Goal: Communication & Community: Answer question/provide support

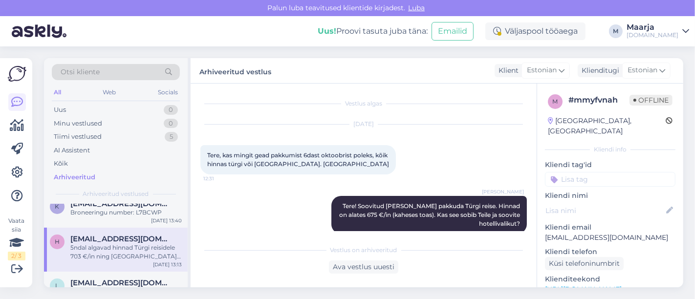
scroll to position [168, 0]
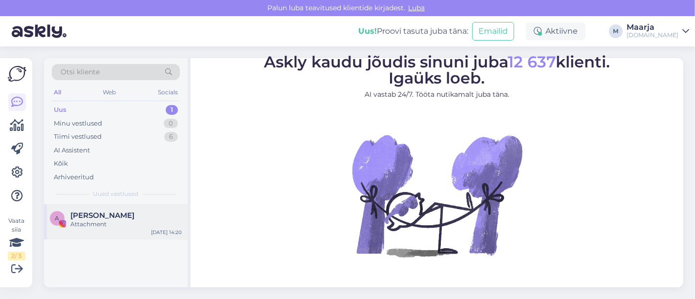
click at [90, 220] on div "Attachment" at bounding box center [125, 224] width 111 height 9
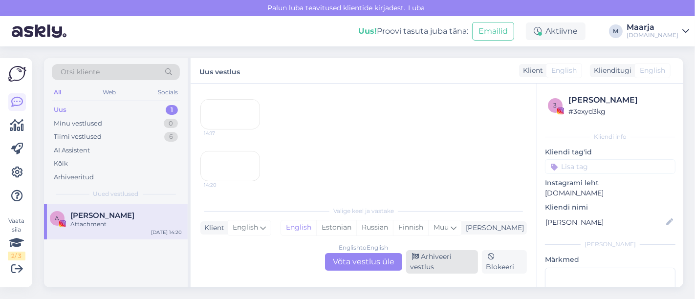
click at [456, 265] on div "Arhiveeri vestlus" at bounding box center [442, 261] width 72 height 23
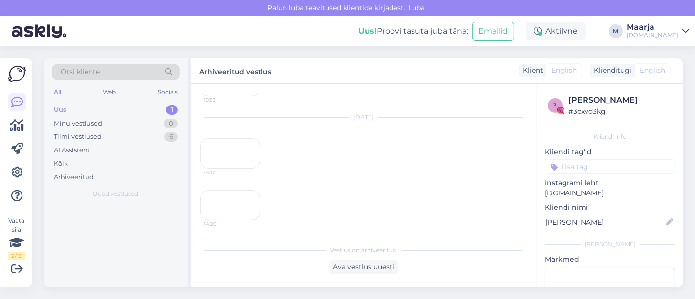
scroll to position [2856, 0]
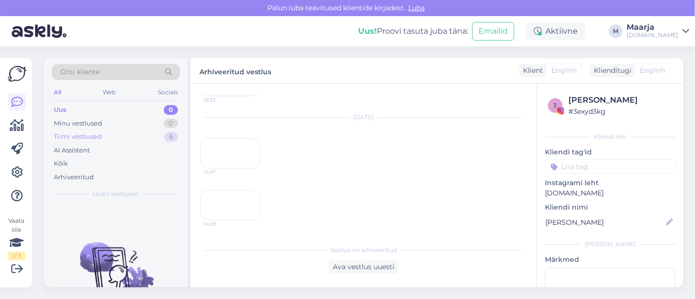
click at [75, 135] on div "Tiimi vestlused" at bounding box center [78, 137] width 48 height 10
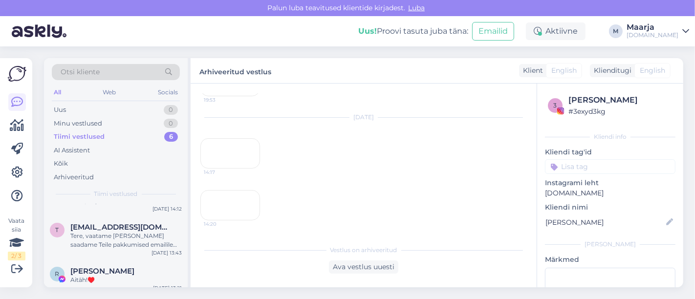
scroll to position [154, 0]
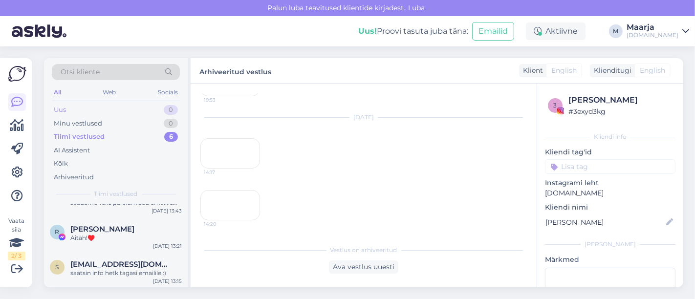
click at [71, 112] on div "Uus 0" at bounding box center [116, 110] width 128 height 14
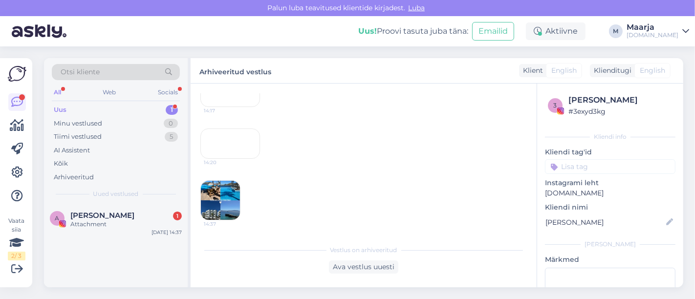
scroll to position [2917, 0]
click at [99, 231] on div "A [PERSON_NAME] 1 Attachment [DATE] 14:37" at bounding box center [116, 221] width 144 height 35
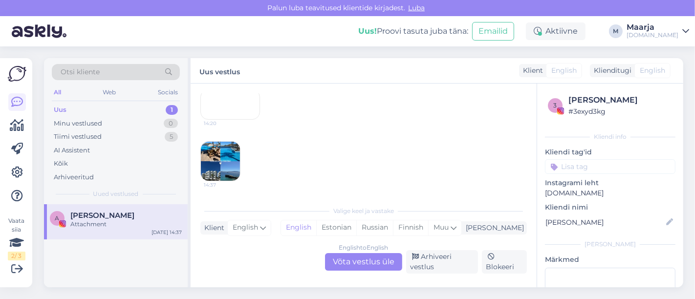
scroll to position [2927, 0]
click at [356, 229] on div "Estonian" at bounding box center [336, 227] width 40 height 15
click at [364, 259] on div "English to Estonian Võta vestlus üle" at bounding box center [363, 262] width 77 height 18
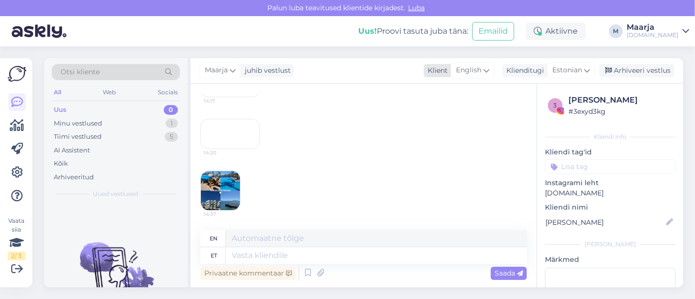
click at [463, 68] on span "English" at bounding box center [468, 70] width 25 height 11
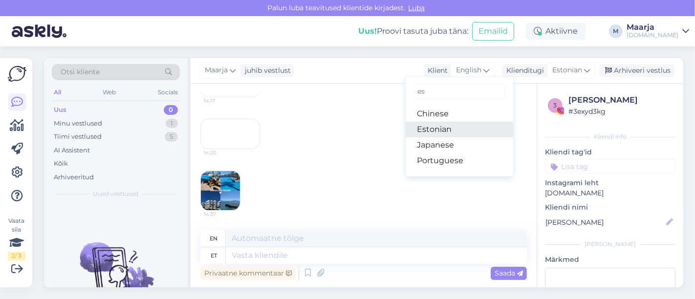
type input "es"
click at [449, 130] on link "Estonian" at bounding box center [460, 130] width 108 height 16
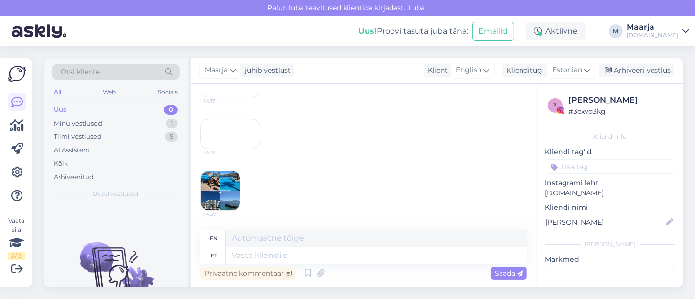
scroll to position [2914, 0]
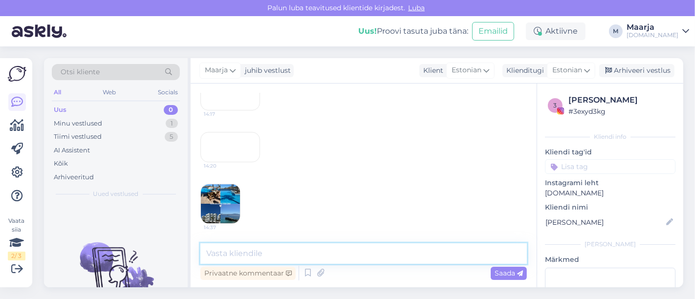
click at [279, 256] on textarea at bounding box center [363, 253] width 327 height 21
type textarea "m"
type textarea "kade"
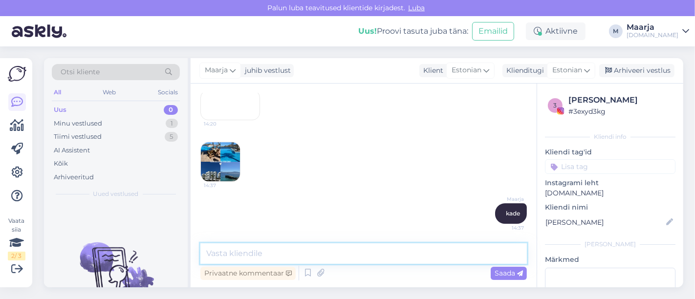
scroll to position [2956, 0]
click at [220, 162] on img at bounding box center [220, 161] width 39 height 39
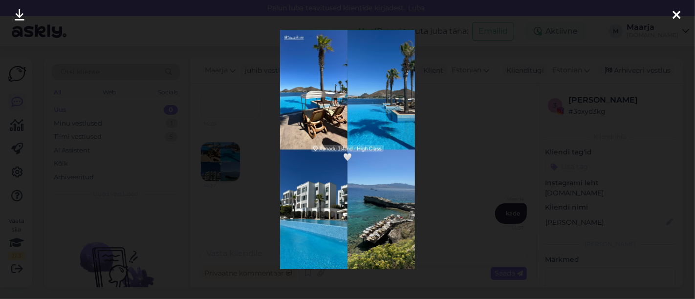
click at [682, 10] on div at bounding box center [677, 15] width 20 height 31
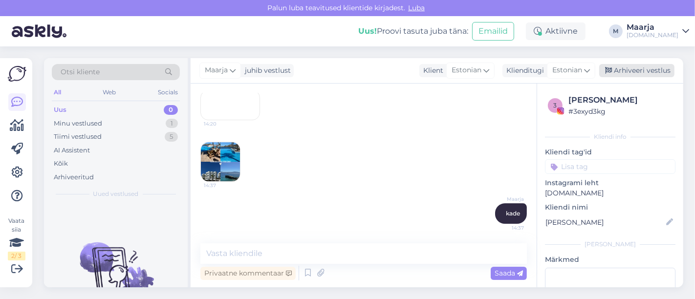
click at [636, 71] on div "Arhiveeri vestlus" at bounding box center [636, 70] width 75 height 13
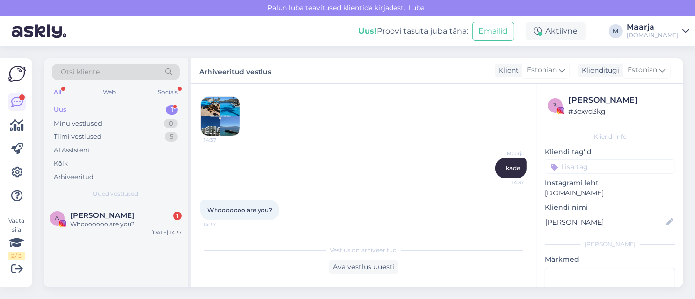
scroll to position [3001, 0]
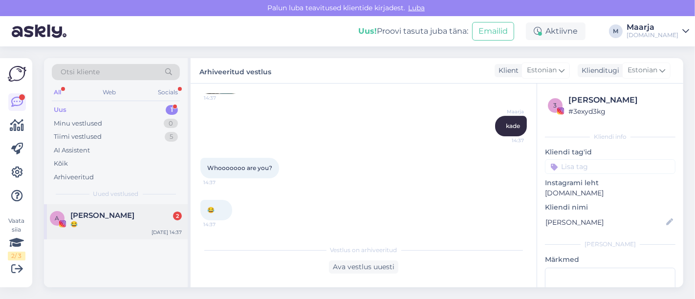
click at [104, 225] on div "😂" at bounding box center [125, 224] width 111 height 9
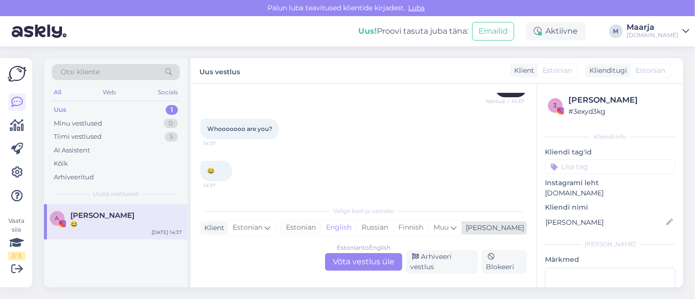
scroll to position [3082, 0]
click at [321, 234] on div "Estonian" at bounding box center [301, 227] width 40 height 15
click at [352, 256] on div "Estonian to Estonian Võta vestlus üle" at bounding box center [363, 262] width 77 height 18
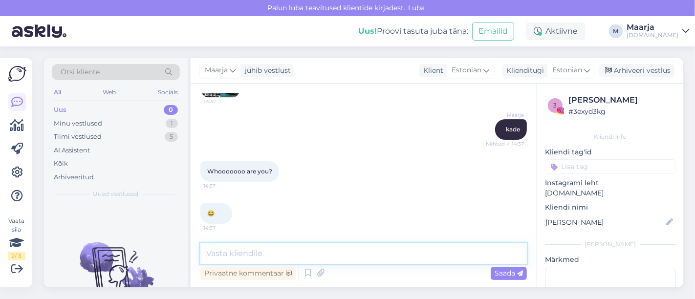
click at [297, 262] on textarea at bounding box center [363, 253] width 327 height 21
type textarea "mõista mõista"
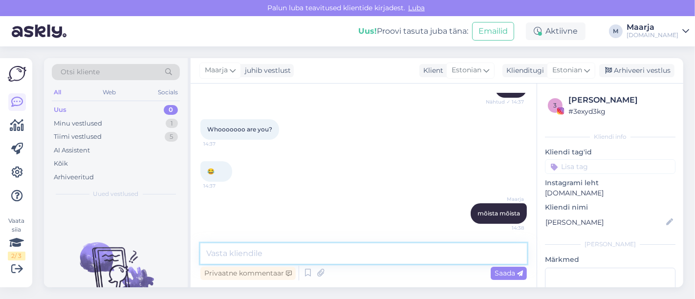
scroll to position [3082, 0]
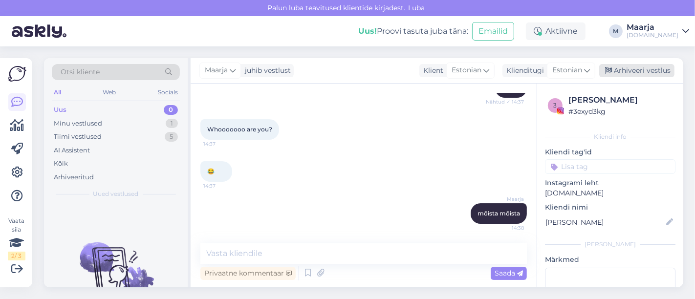
click at [636, 67] on div "Arhiveeri vestlus" at bounding box center [636, 70] width 75 height 13
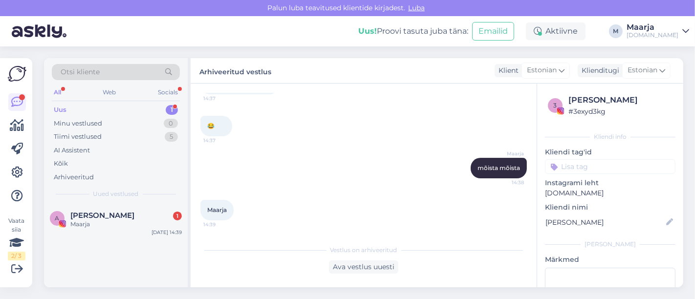
scroll to position [3128, 0]
click at [118, 221] on div "Maarja" at bounding box center [125, 224] width 111 height 9
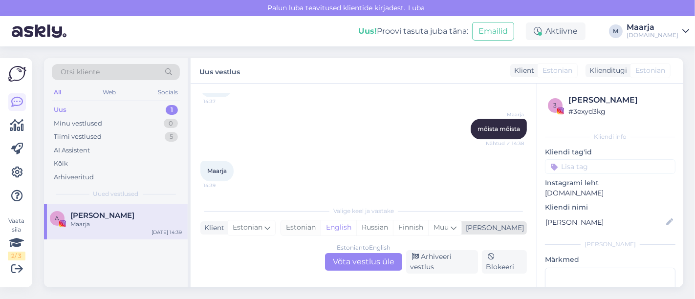
click at [321, 227] on div "Estonian" at bounding box center [301, 227] width 40 height 15
click at [359, 260] on div "Estonian to Estonian Võta vestlus üle" at bounding box center [363, 262] width 77 height 18
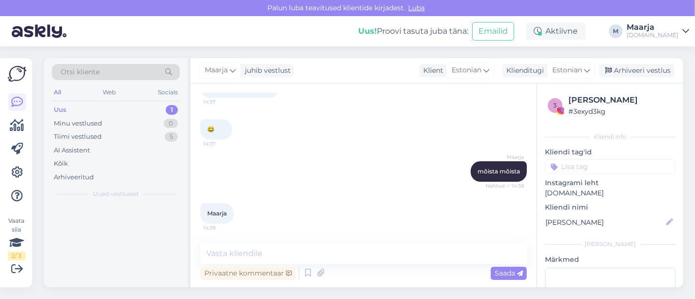
scroll to position [3124, 0]
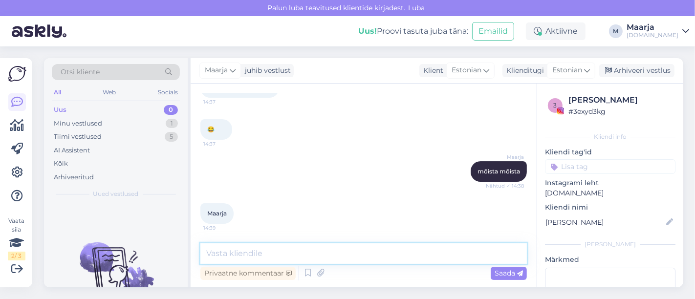
click at [292, 253] on textarea at bounding box center [363, 253] width 327 height 21
type textarea "who knows"
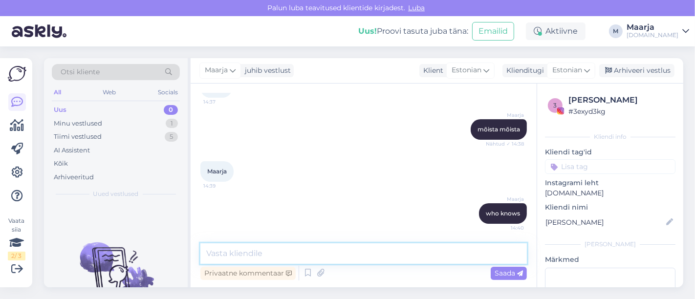
scroll to position [3166, 0]
click at [235, 254] on textarea "maybe maybe not" at bounding box center [363, 253] width 327 height 21
type textarea "maybe, maybe not"
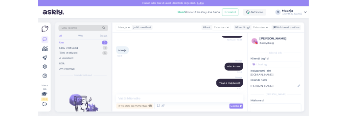
scroll to position [3208, 0]
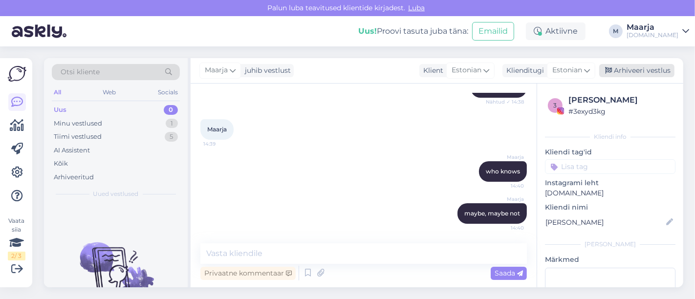
click at [659, 68] on div "Arhiveeri vestlus" at bounding box center [636, 70] width 75 height 13
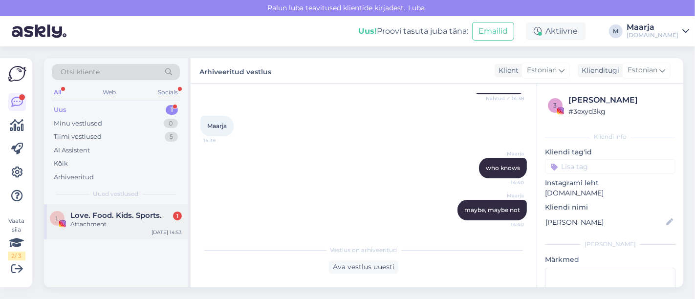
click at [123, 233] on div "L Love. Food. Kids. Sports. 1 Attachment [DATE] 14:53" at bounding box center [116, 221] width 144 height 35
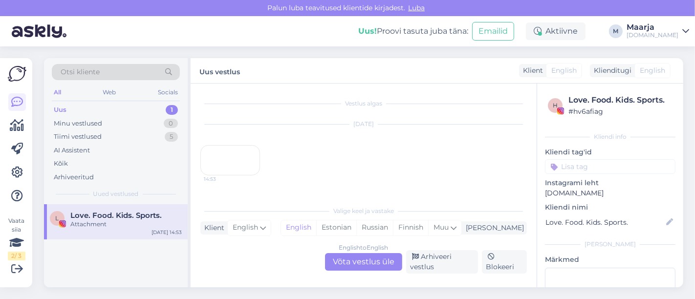
scroll to position [66, 0]
click at [229, 145] on div "14:53" at bounding box center [230, 160] width 60 height 30
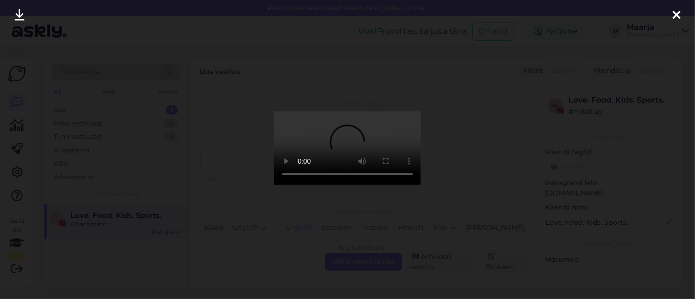
click at [675, 13] on icon at bounding box center [677, 15] width 8 height 13
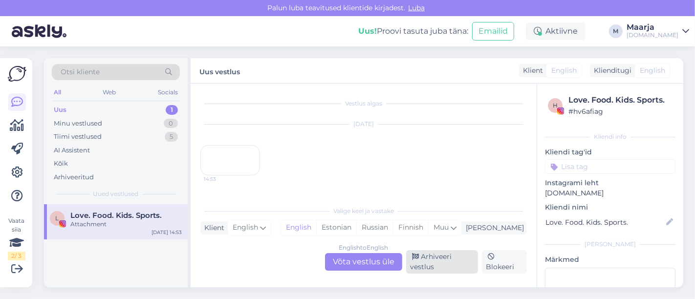
click at [460, 258] on div "Arhiveeri vestlus" at bounding box center [442, 261] width 72 height 23
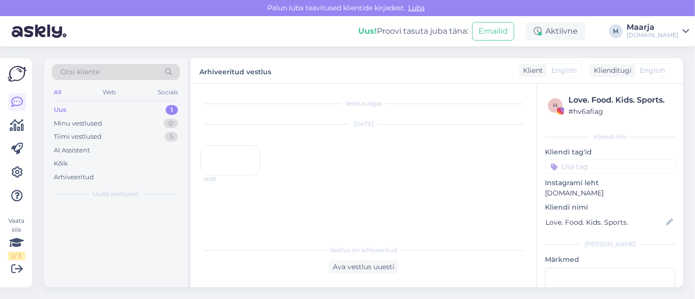
scroll to position [27, 0]
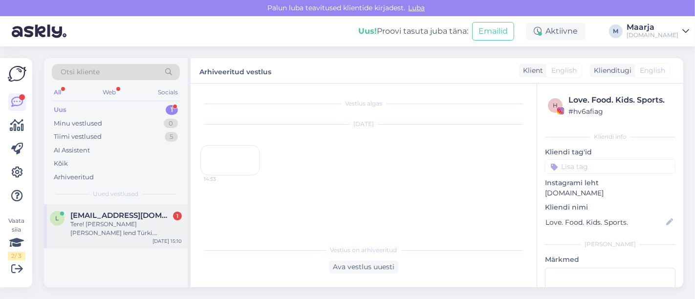
click at [94, 243] on div "l [EMAIL_ADDRESS][DOMAIN_NAME] 1 Tere! [PERSON_NAME] [PERSON_NAME] lend Türki. …" at bounding box center [116, 226] width 144 height 44
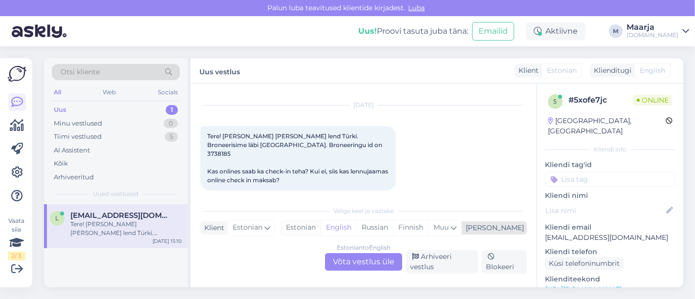
drag, startPoint x: 352, startPoint y: 234, endPoint x: 349, endPoint y: 230, distance: 5.6
click at [321, 230] on div "Estonian" at bounding box center [301, 227] width 40 height 15
click at [361, 260] on div "Estonian to Estonian Võta vestlus üle" at bounding box center [363, 262] width 77 height 18
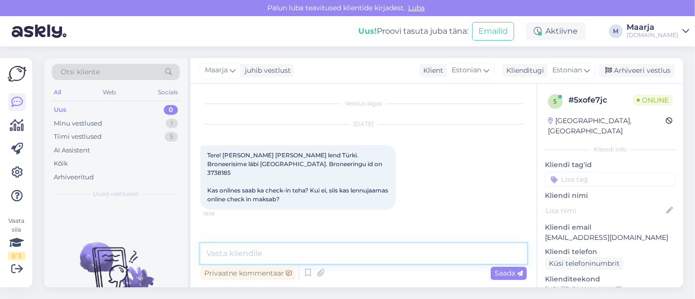
click at [307, 249] on textarea at bounding box center [363, 253] width 327 height 21
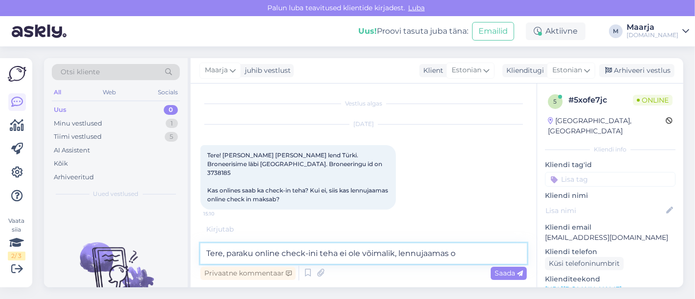
scroll to position [19, 0]
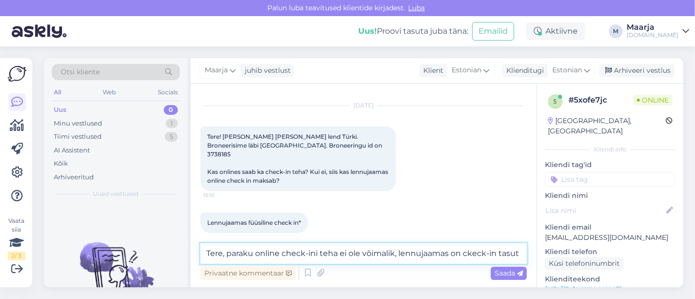
type textarea "Tere, paraku online check-ini teha ei ole võimalik, lennujaamas on ckeck-in [GE…"
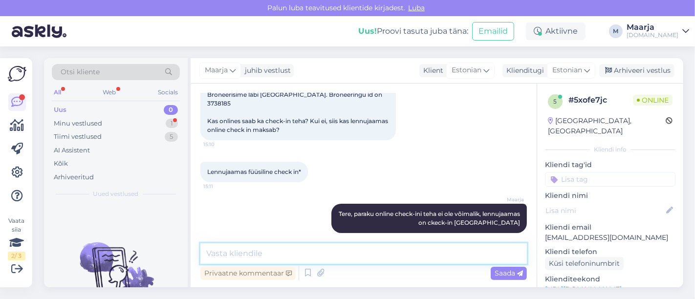
scroll to position [138, 0]
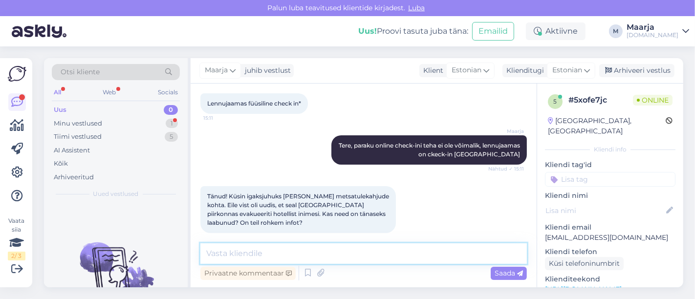
click at [291, 257] on textarea at bounding box center [363, 253] width 327 height 21
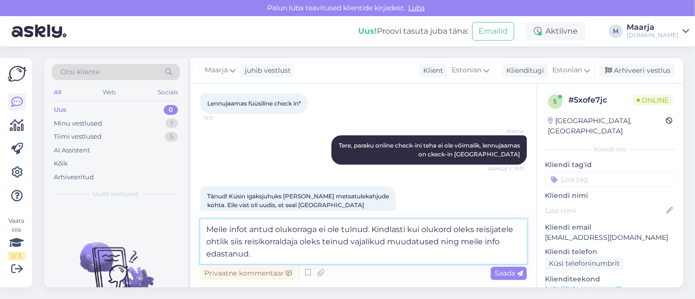
scroll to position [162, 0]
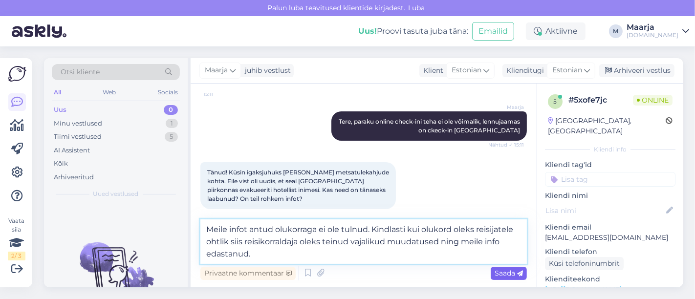
type textarea "Meile infot antud olukorraga ei ole tulnud. Kindlasti kui olukord oleks reisija…"
click at [509, 279] on div "Saada" at bounding box center [509, 273] width 36 height 13
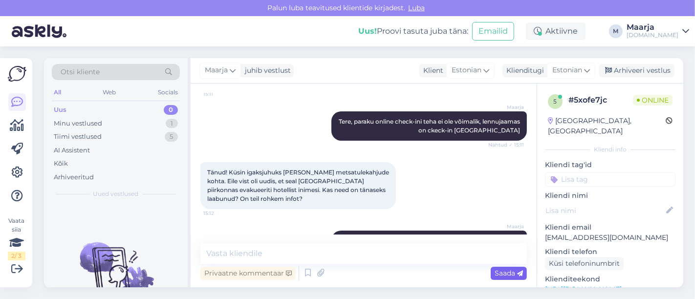
scroll to position [198, 0]
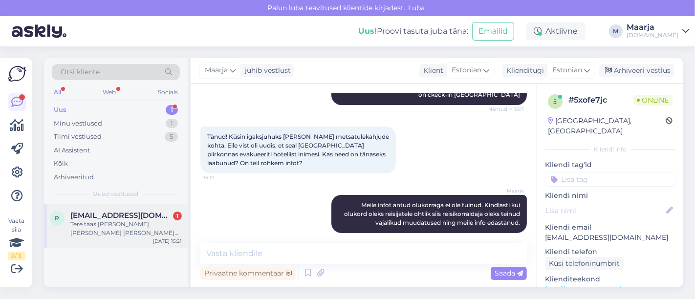
click at [137, 230] on div "Tere taas.[PERSON_NAME] [PERSON_NAME] [PERSON_NAME] kaudu [GEOGRAPHIC_DATA]Aga …" at bounding box center [125, 229] width 111 height 18
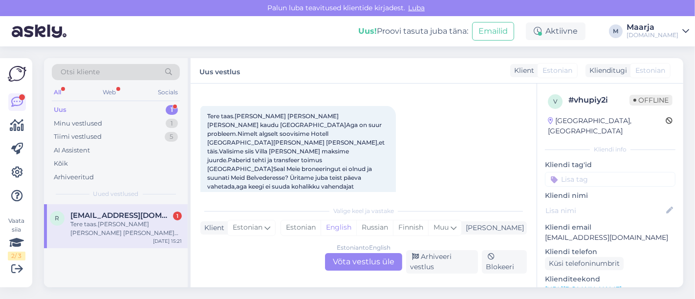
scroll to position [1383, 0]
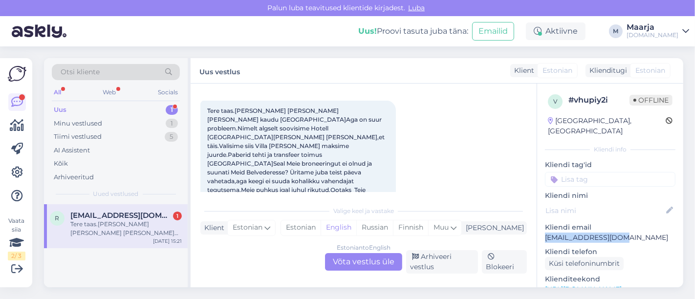
drag, startPoint x: 622, startPoint y: 226, endPoint x: 540, endPoint y: 225, distance: 82.1
click at [540, 225] on div "v # vhupiy2i Offline [GEOGRAPHIC_DATA], [GEOGRAPHIC_DATA] Kliendi info Kliendi …" at bounding box center [610, 290] width 146 height 412
copy p "[EMAIL_ADDRESS][DOMAIN_NAME]"
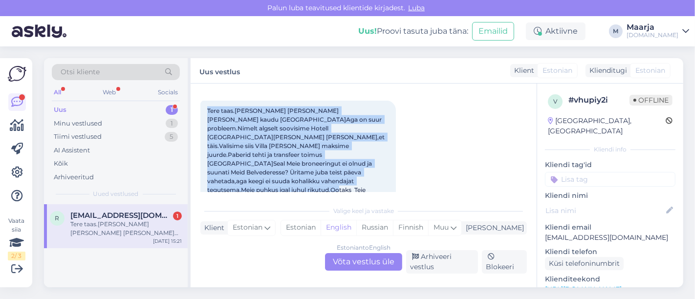
drag, startPoint x: 206, startPoint y: 126, endPoint x: 339, endPoint y: 168, distance: 139.6
click at [339, 168] on div "Tere taas.[PERSON_NAME] [PERSON_NAME] [PERSON_NAME] kaudu [GEOGRAPHIC_DATA]Aga …" at bounding box center [298, 155] width 196 height 109
copy span "Tere taas.[PERSON_NAME] [PERSON_NAME] [PERSON_NAME] kaudu [GEOGRAPHIC_DATA]Aga …"
click at [321, 227] on div "Estonian" at bounding box center [301, 227] width 40 height 15
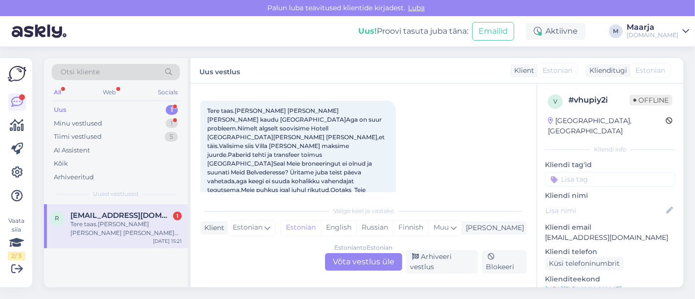
click at [352, 259] on div "Estonian to Estonian Võta vestlus üle" at bounding box center [363, 262] width 77 height 18
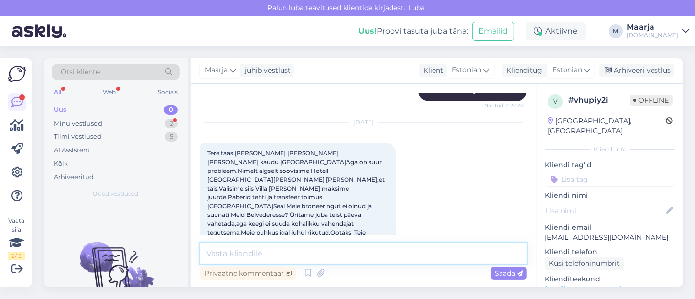
click at [282, 255] on textarea at bounding box center [363, 253] width 327 height 21
paste textarea "Lore ipsu, do sitamet consec adipisci elit seddoeiu tem incid. Utlaboree dolore…"
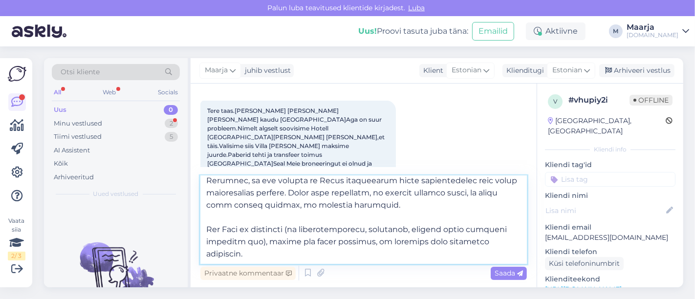
scroll to position [0, 0]
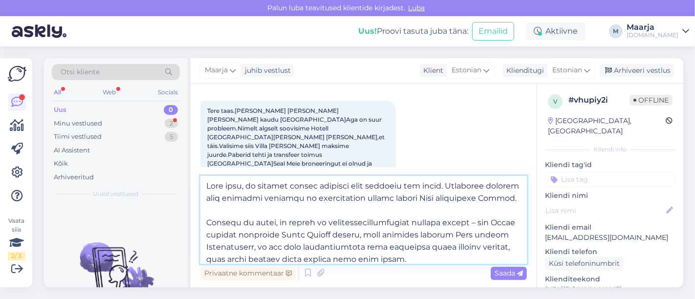
click at [201, 183] on textarea at bounding box center [363, 220] width 327 height 88
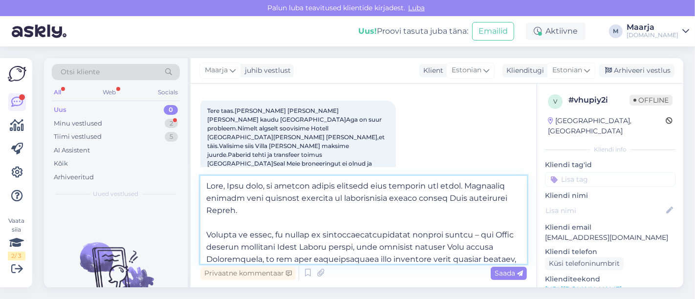
click at [476, 238] on textarea at bounding box center [363, 220] width 327 height 88
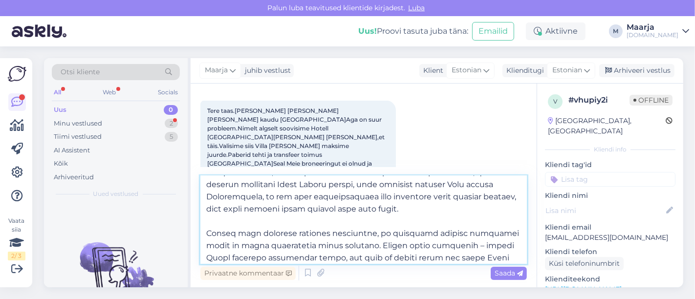
scroll to position [87, 0]
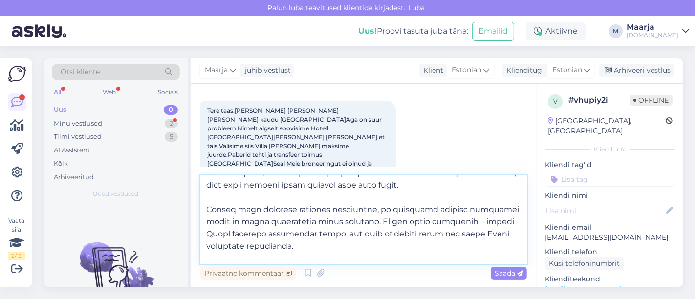
drag, startPoint x: 470, startPoint y: 235, endPoint x: 461, endPoint y: 188, distance: 47.8
click at [461, 188] on textarea at bounding box center [363, 220] width 327 height 88
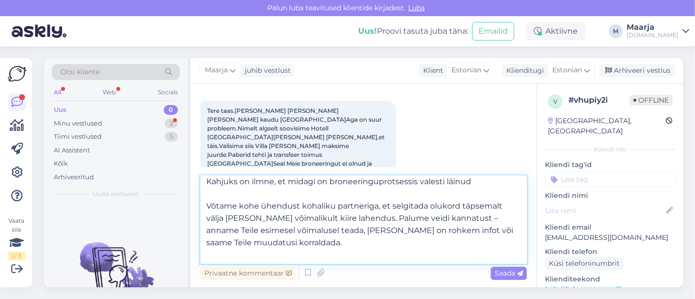
scroll to position [0, 0]
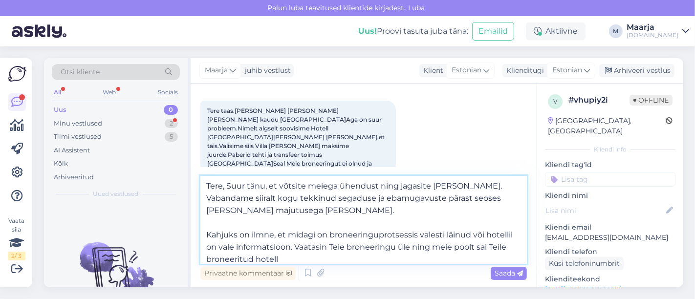
paste textarea "Ohtels Vila Romana (4)"
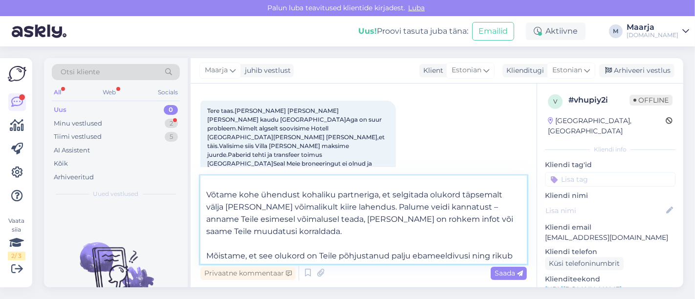
scroll to position [89, 0]
drag, startPoint x: 376, startPoint y: 194, endPoint x: 182, endPoint y: 186, distance: 194.2
click at [182, 186] on div "Otsi kliente All Web Socials Uus 0 Minu vestlused 2 Tiimi vestlused 5 AI Assist…" at bounding box center [363, 172] width 639 height 229
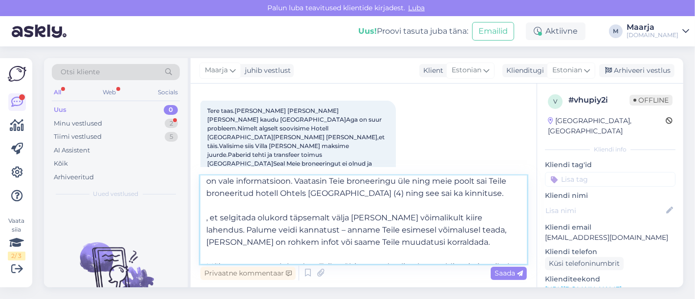
scroll to position [67, 0]
click at [228, 219] on textarea "Tere, Suur tänu, et võtsite meiega ühendust ning jagasite [PERSON_NAME]. Vaband…" at bounding box center [363, 220] width 327 height 88
click at [281, 219] on textarea "Tere, Suur tänu, et võtsite meiega ühendust ning jagasite [PERSON_NAME]. Vaband…" at bounding box center [363, 220] width 327 height 88
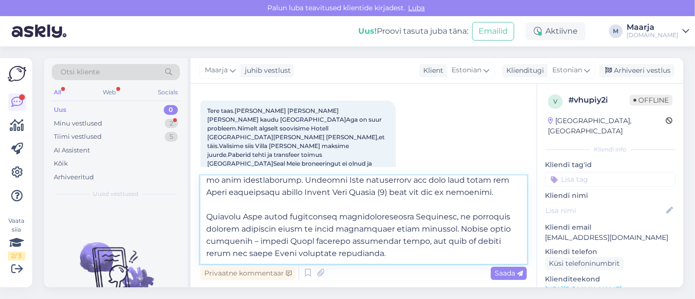
click at [252, 242] on textarea at bounding box center [363, 220] width 327 height 88
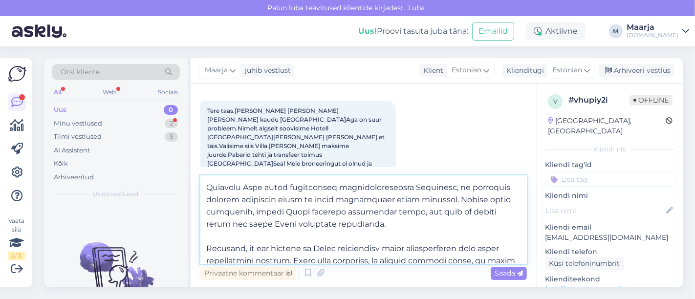
click at [363, 225] on textarea at bounding box center [363, 220] width 327 height 88
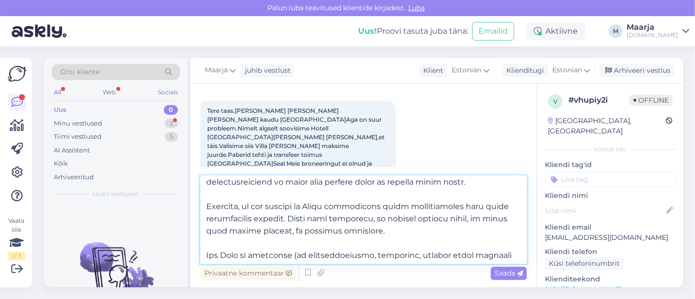
scroll to position [151, 0]
drag, startPoint x: 415, startPoint y: 234, endPoint x: 293, endPoint y: 220, distance: 122.1
click at [293, 220] on textarea at bounding box center [363, 220] width 327 height 88
click at [308, 221] on textarea at bounding box center [363, 220] width 327 height 88
drag, startPoint x: 399, startPoint y: 228, endPoint x: 204, endPoint y: 204, distance: 196.1
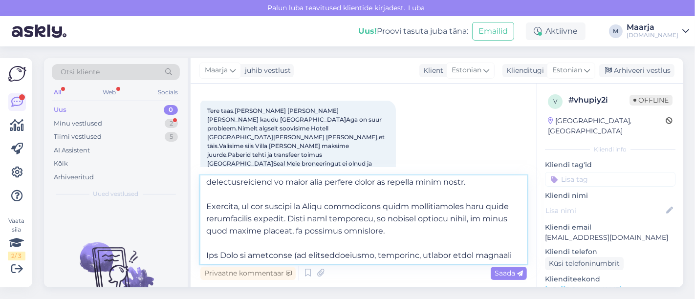
click at [204, 204] on textarea at bounding box center [363, 220] width 327 height 88
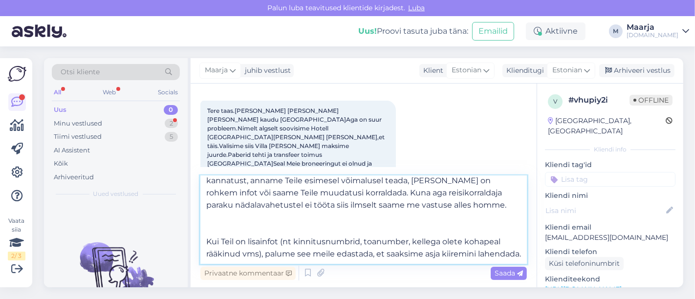
scroll to position [139, 0]
click at [219, 210] on textarea "Tere, Suur tänu, et võtsite meiega ühendust ning jagasite [PERSON_NAME]. Vaband…" at bounding box center [363, 220] width 327 height 88
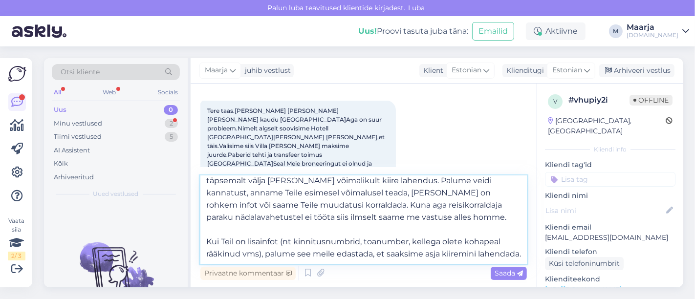
scroll to position [127, 0]
drag, startPoint x: 257, startPoint y: 256, endPoint x: 202, endPoint y: 234, distance: 58.7
click at [202, 234] on textarea "Tere, Suur tänu, et võtsite meiega ühendust ning jagasite [PERSON_NAME]. Vaband…" at bounding box center [363, 220] width 327 height 88
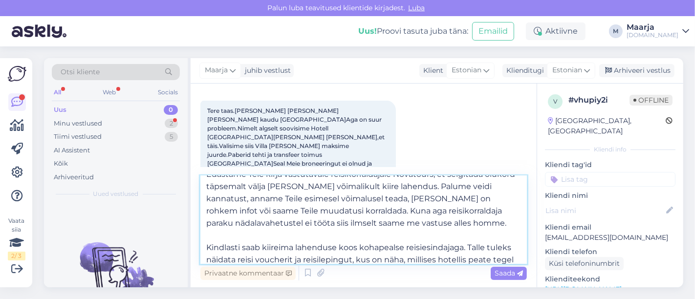
scroll to position [122, 0]
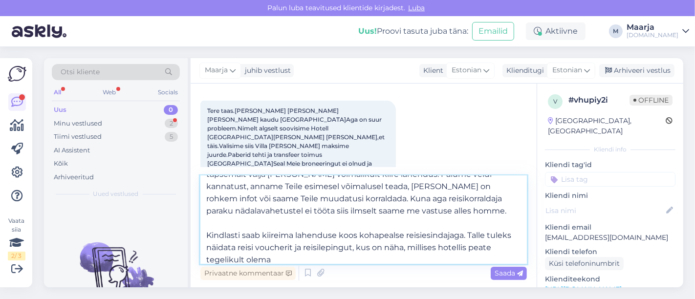
type textarea "Tere, Suur tänu, et võtsite meiega ühendust ning jagasite [PERSON_NAME]. Vaband…"
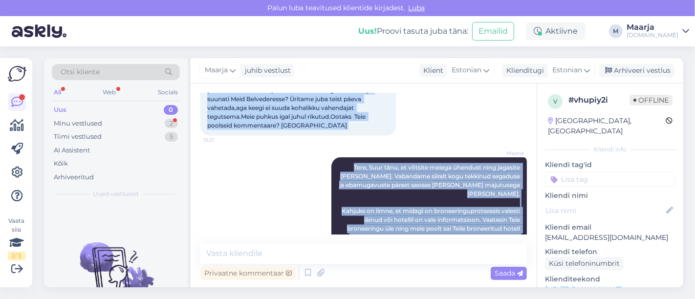
scroll to position [1559, 0]
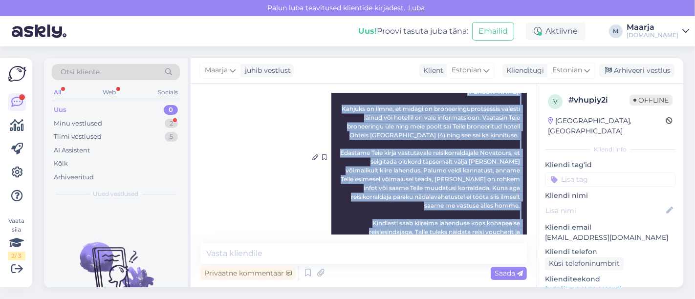
drag, startPoint x: 206, startPoint y: 134, endPoint x: 514, endPoint y: 222, distance: 319.9
click at [514, 222] on div "Vestlus algas [DATE] Tere, mis [PERSON_NAME] on 7.03 [GEOGRAPHIC_DATA] [PERSON_…" at bounding box center [367, 163] width 335 height 141
copy div "Lore ipsu.Dolo Sitam Consect ad elit Sedd eiusm Temporinci.Utl et dolo magnaali…"
click at [270, 158] on div "Maarja Tere, Suur tänu, et võtsite meiega ühendust ning jagasite [PERSON_NAME].…" at bounding box center [363, 157] width 327 height 227
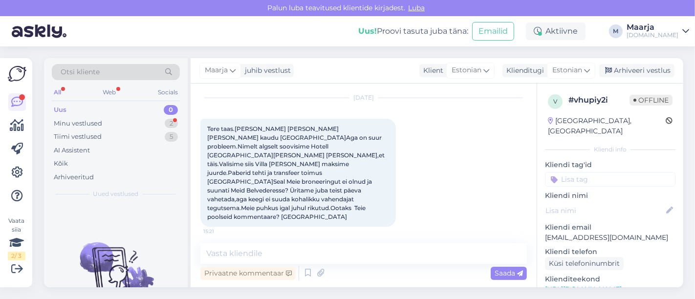
scroll to position [1365, 0]
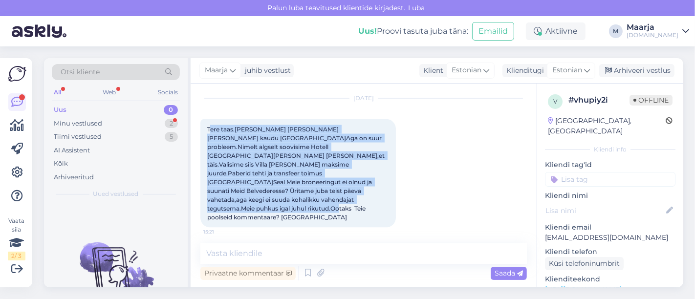
drag, startPoint x: 209, startPoint y: 119, endPoint x: 296, endPoint y: 191, distance: 112.9
click at [296, 191] on div "Tere taas.[PERSON_NAME] [PERSON_NAME] [PERSON_NAME] kaudu [GEOGRAPHIC_DATA]Aga …" at bounding box center [298, 173] width 196 height 109
drag, startPoint x: 205, startPoint y: 115, endPoint x: 288, endPoint y: 189, distance: 111.2
click at [288, 189] on div "Tere taas.[PERSON_NAME] [PERSON_NAME] [PERSON_NAME] kaudu [GEOGRAPHIC_DATA]Aga …" at bounding box center [298, 173] width 196 height 109
copy span "Tere taas.[PERSON_NAME] [PERSON_NAME] [PERSON_NAME] kaudu [GEOGRAPHIC_DATA]Aga …"
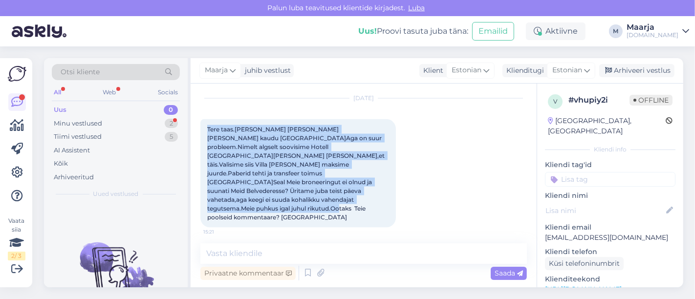
click at [410, 144] on div "[DATE] Tere taas.[PERSON_NAME] [PERSON_NAME] [PERSON_NAME] kaudu [GEOGRAPHIC_DA…" at bounding box center [363, 163] width 327 height 151
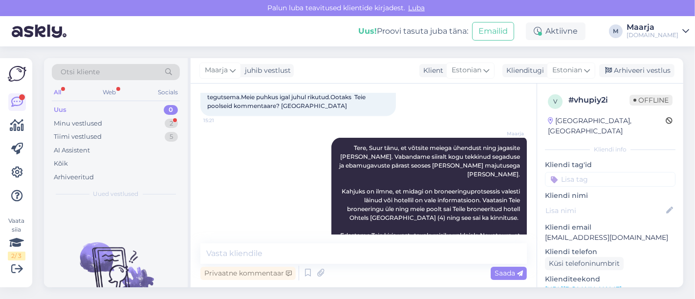
scroll to position [1475, 0]
click at [120, 115] on div "Uus 0" at bounding box center [116, 110] width 128 height 14
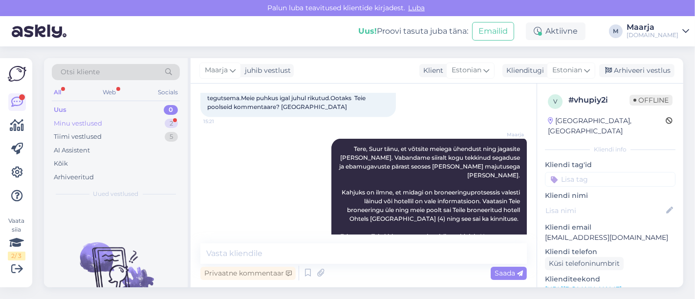
click at [89, 125] on div "Minu vestlused" at bounding box center [78, 124] width 48 height 10
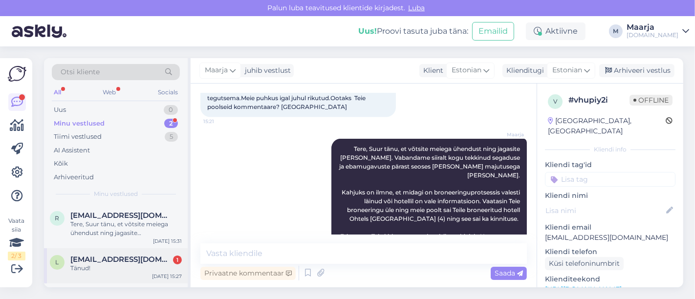
click at [100, 263] on span "[EMAIL_ADDRESS][DOMAIN_NAME]" at bounding box center [121, 259] width 102 height 9
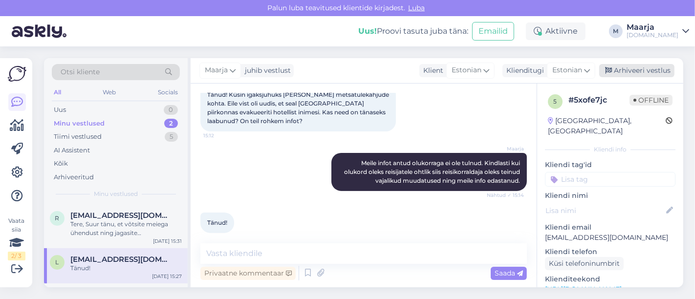
click at [656, 65] on div "Arhiveeri vestlus" at bounding box center [636, 70] width 75 height 13
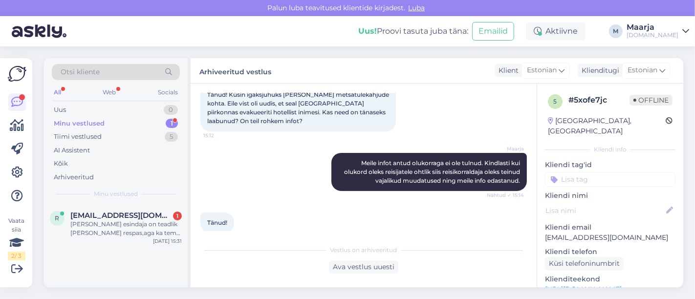
scroll to position [243, 0]
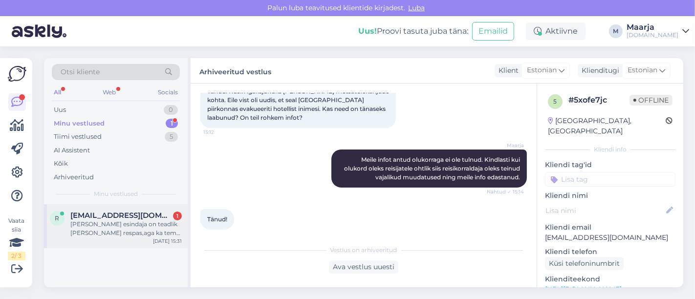
click at [113, 235] on div "[PERSON_NAME] esindaja on teadlik [PERSON_NAME] respas,aga ka tema ei saa rohke…" at bounding box center [125, 229] width 111 height 18
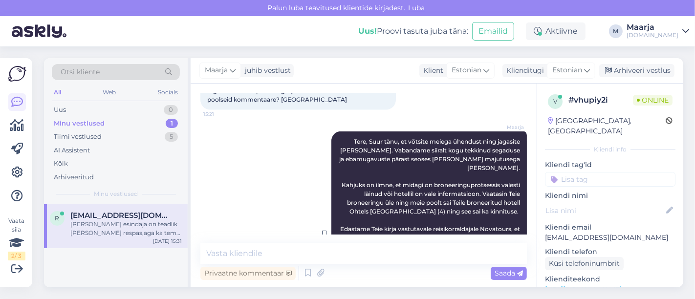
scroll to position [1609, 0]
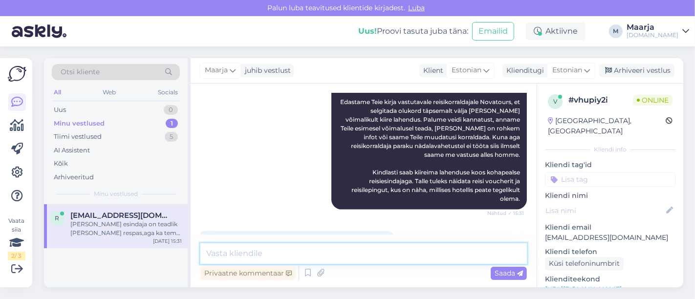
click at [278, 255] on textarea at bounding box center [363, 253] width 327 height 21
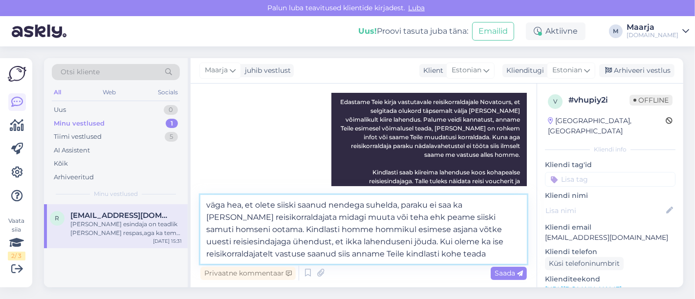
type textarea "väga hea, et olete siiski saanud nendega suhelda, paraku ei saa ka meie ilma re…"
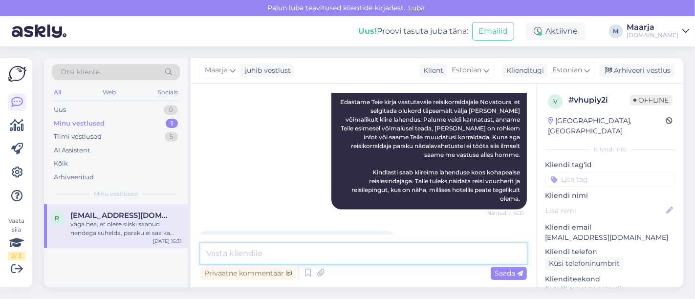
scroll to position [1704, 0]
